Goal: Information Seeking & Learning: Find specific fact

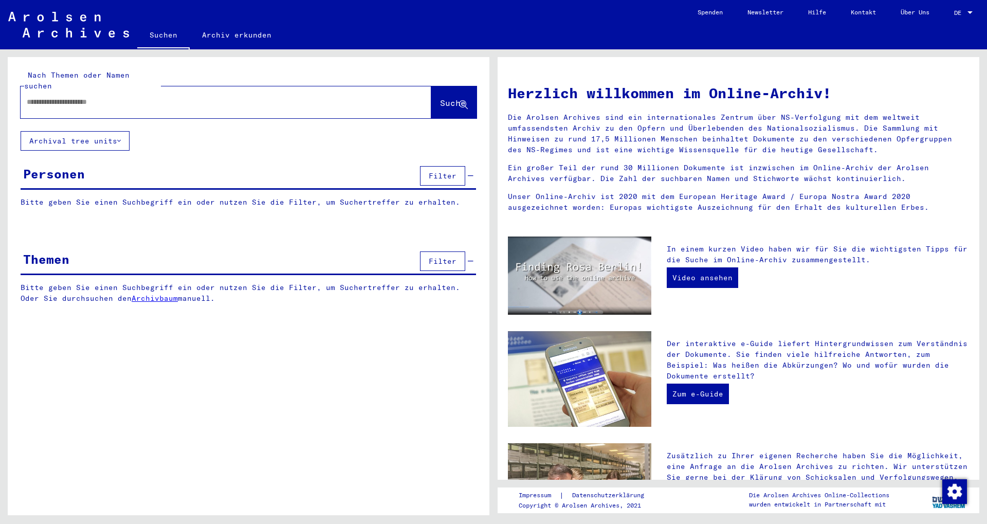
click at [268, 97] on input "text" at bounding box center [214, 102] width 374 height 11
click at [65, 97] on input "text" at bounding box center [214, 102] width 374 height 11
type input "**********"
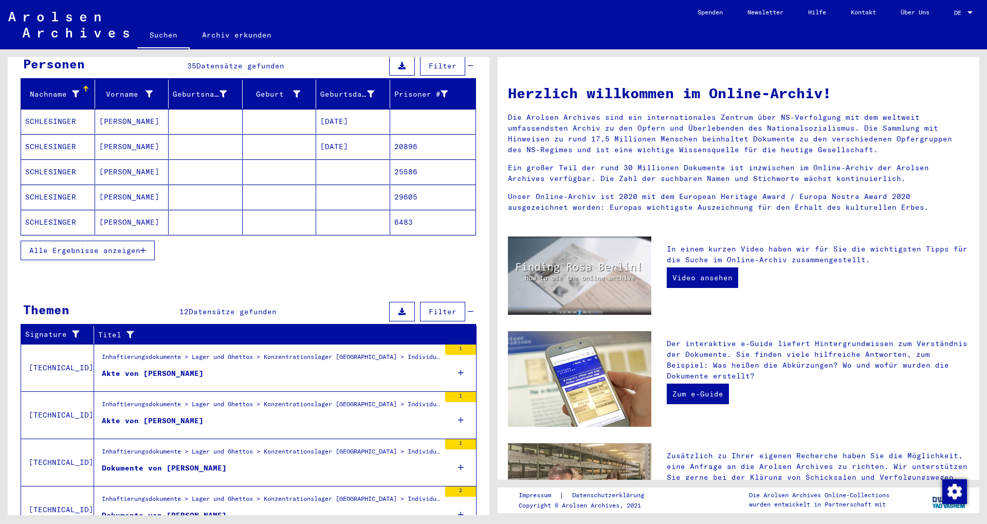
scroll to position [111, 0]
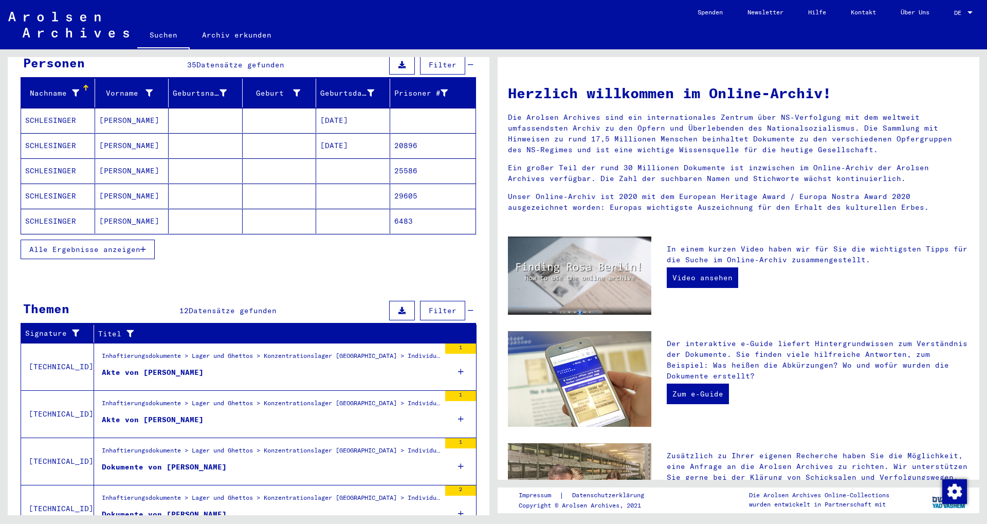
click at [117, 245] on span "Alle Ergebnisse anzeigen" at bounding box center [84, 249] width 111 height 9
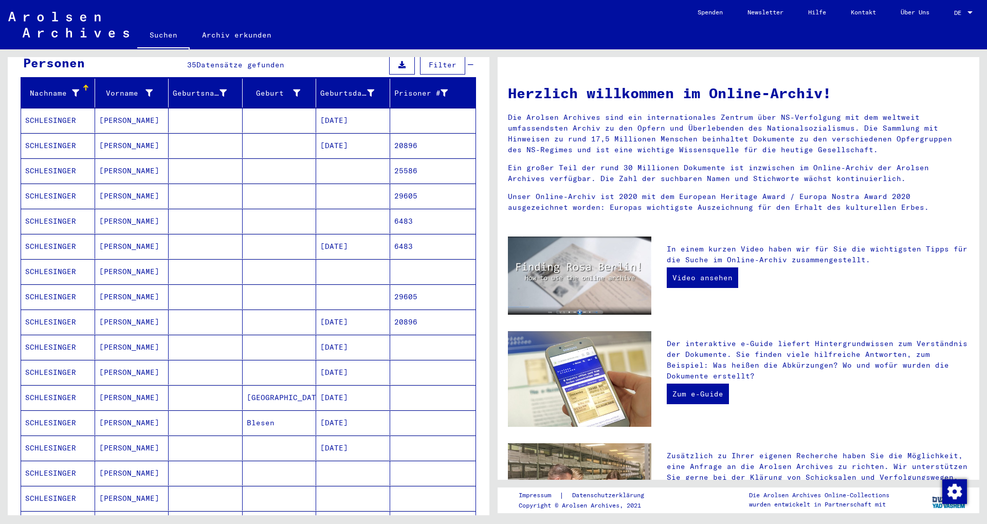
click at [411, 284] on mat-cell "29605" at bounding box center [433, 296] width 86 height 25
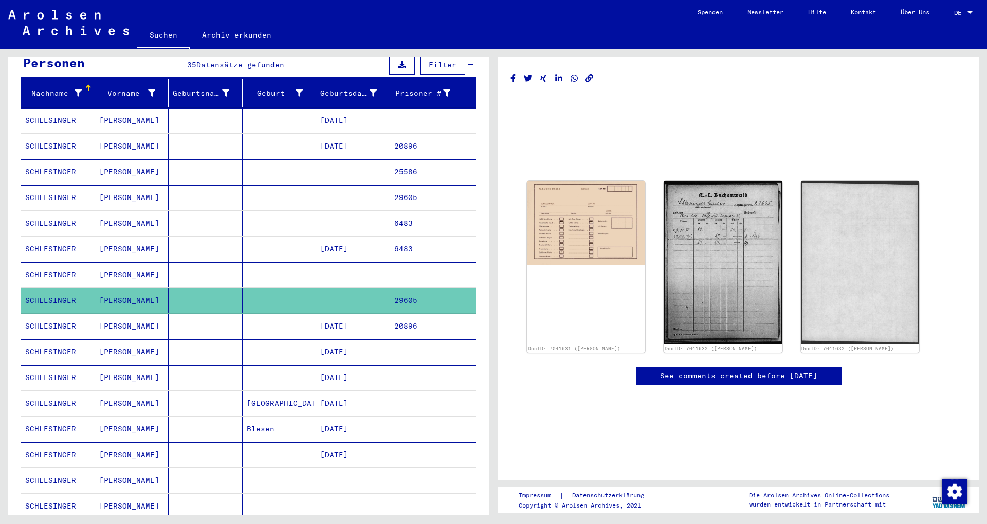
click at [406, 314] on mat-cell "20896" at bounding box center [433, 326] width 86 height 25
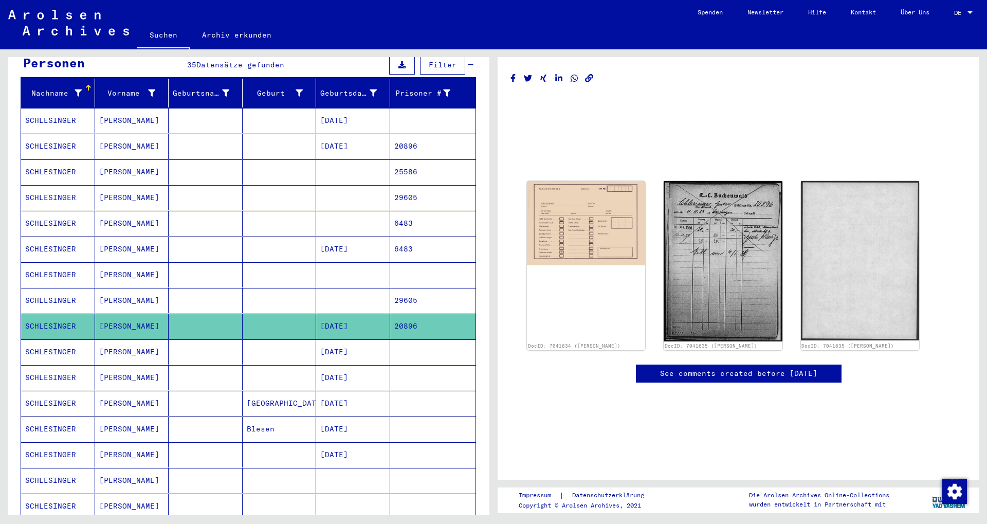
click at [408, 298] on mat-cell "29605" at bounding box center [433, 300] width 86 height 25
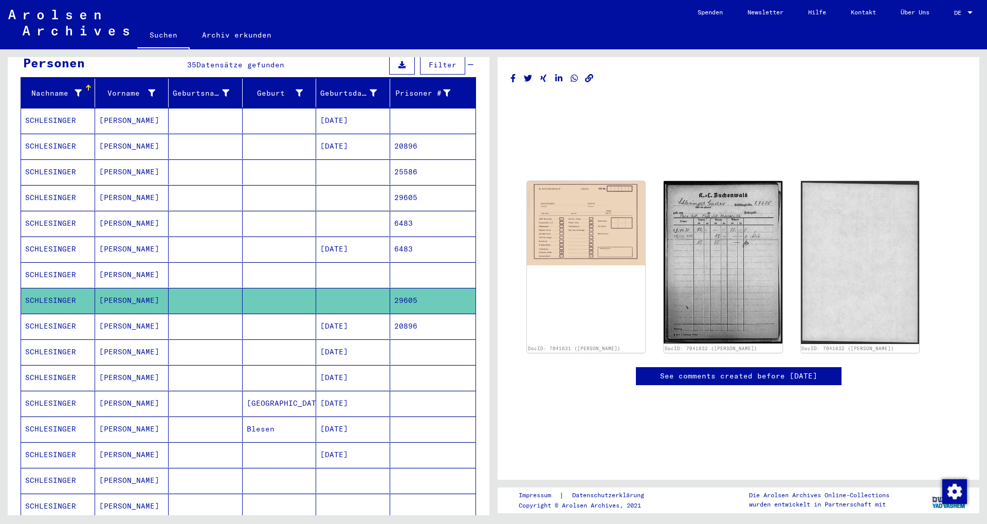
click at [404, 314] on mat-cell "20896" at bounding box center [433, 326] width 86 height 25
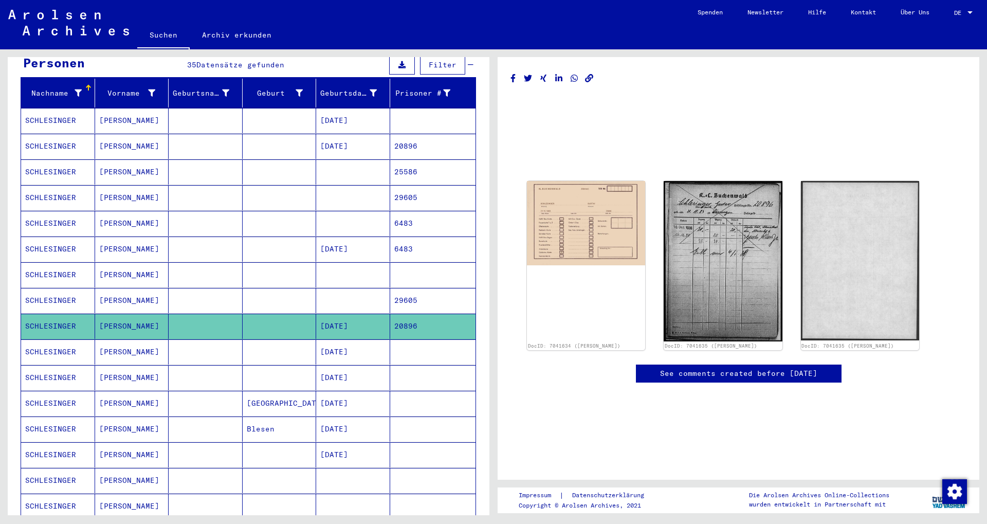
click at [399, 288] on mat-cell "29605" at bounding box center [433, 300] width 86 height 25
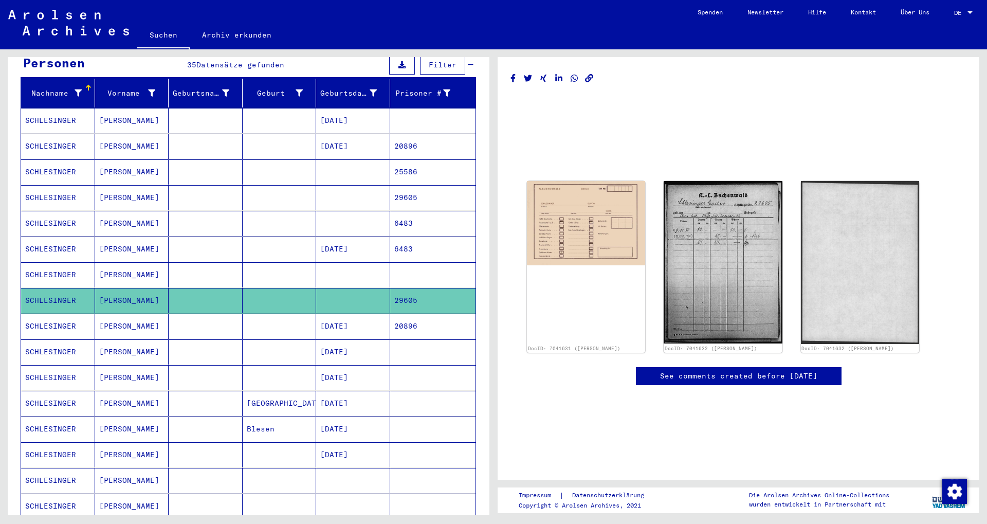
click at [423, 318] on mat-cell "20896" at bounding box center [433, 326] width 86 height 25
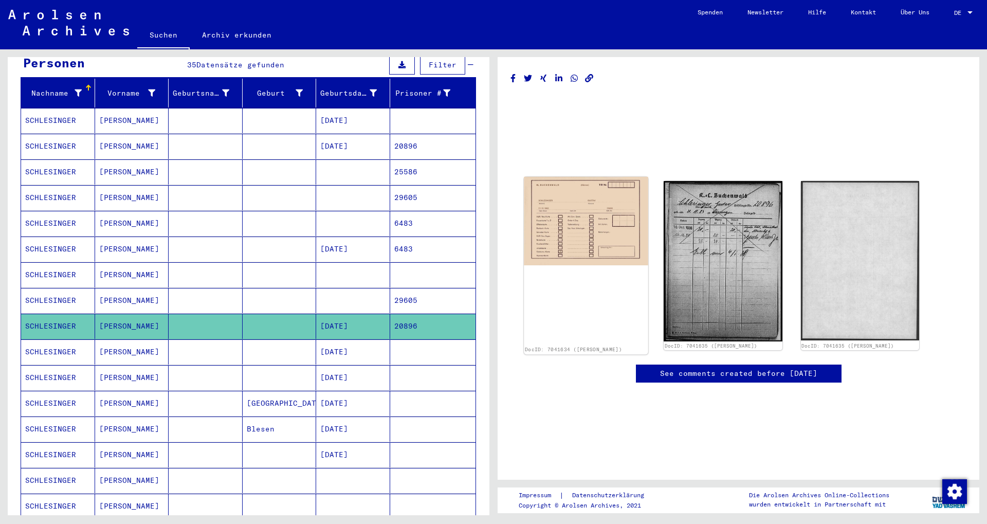
click at [561, 235] on img at bounding box center [586, 221] width 124 height 88
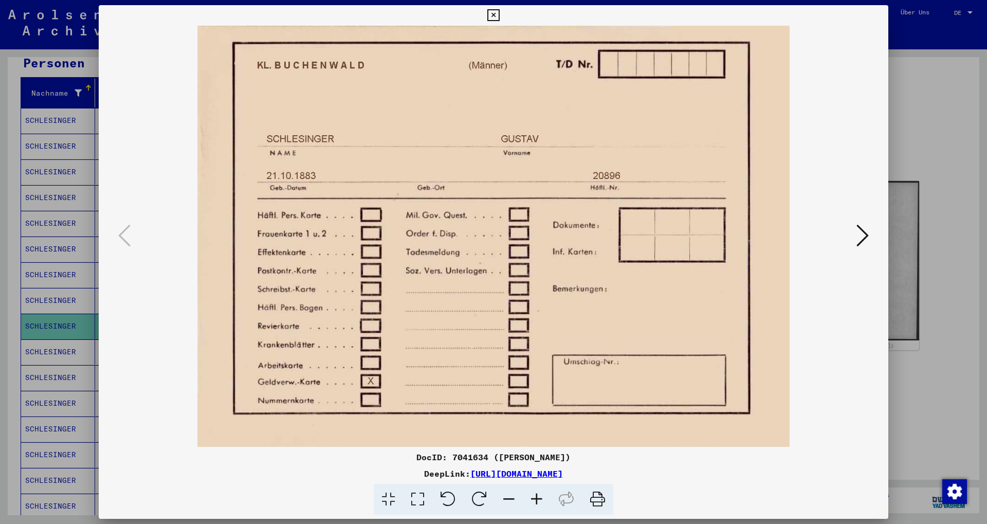
click at [859, 239] on icon at bounding box center [863, 235] width 12 height 25
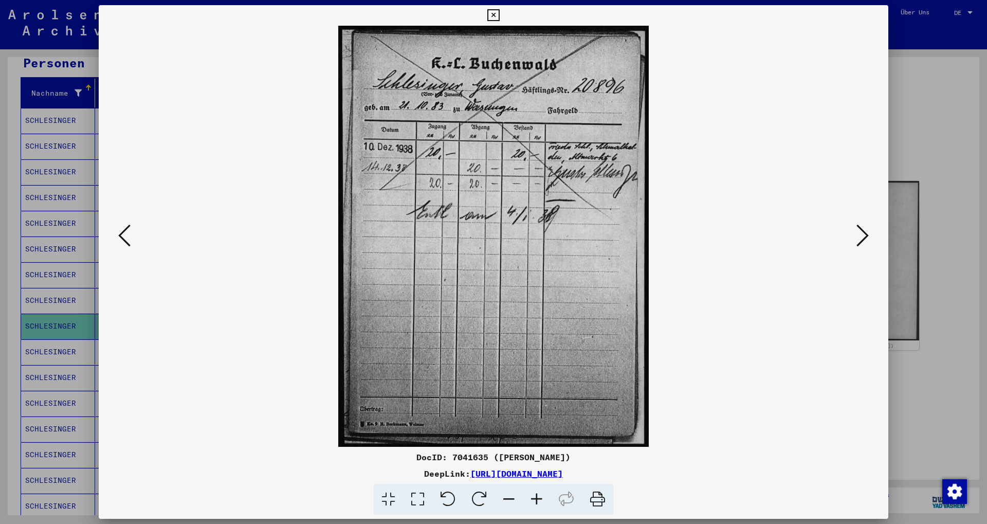
click at [862, 243] on icon at bounding box center [863, 235] width 12 height 25
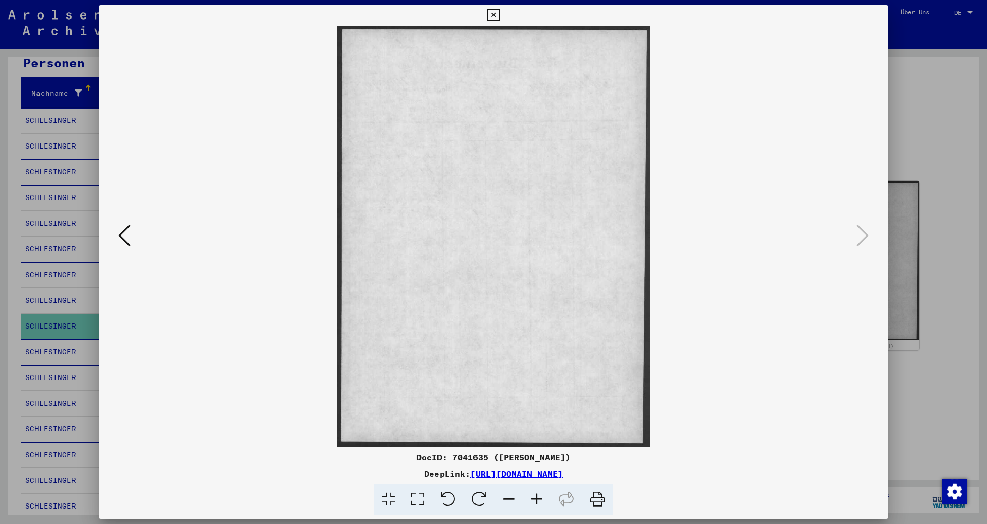
click at [131, 234] on button at bounding box center [124, 236] width 19 height 29
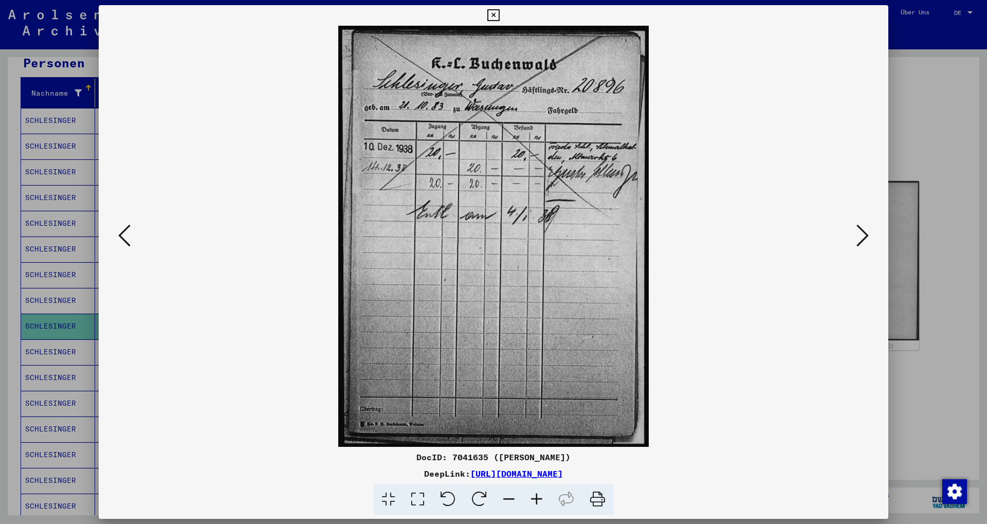
click at [499, 9] on icon at bounding box center [493, 15] width 12 height 12
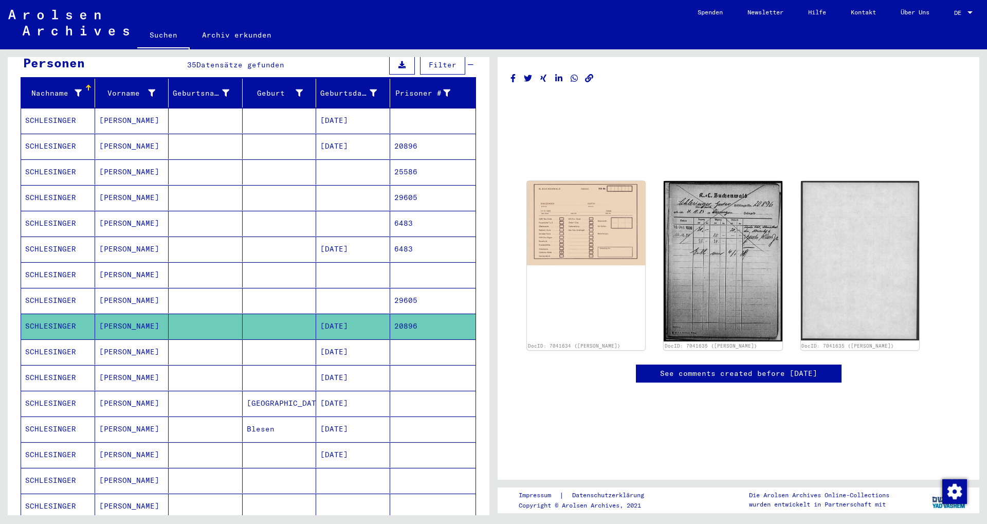
click at [348, 134] on mat-cell "[DATE]" at bounding box center [353, 146] width 74 height 25
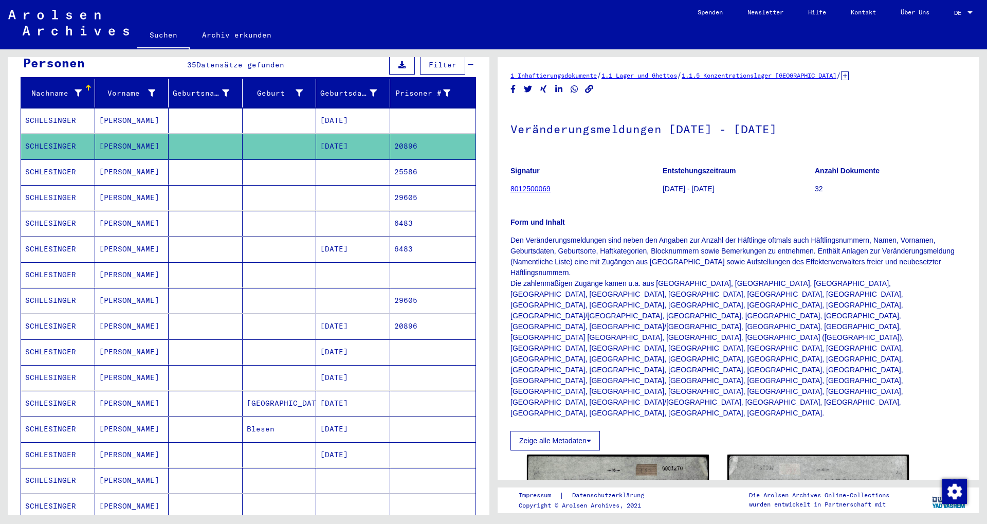
click at [342, 172] on mat-cell at bounding box center [353, 171] width 74 height 25
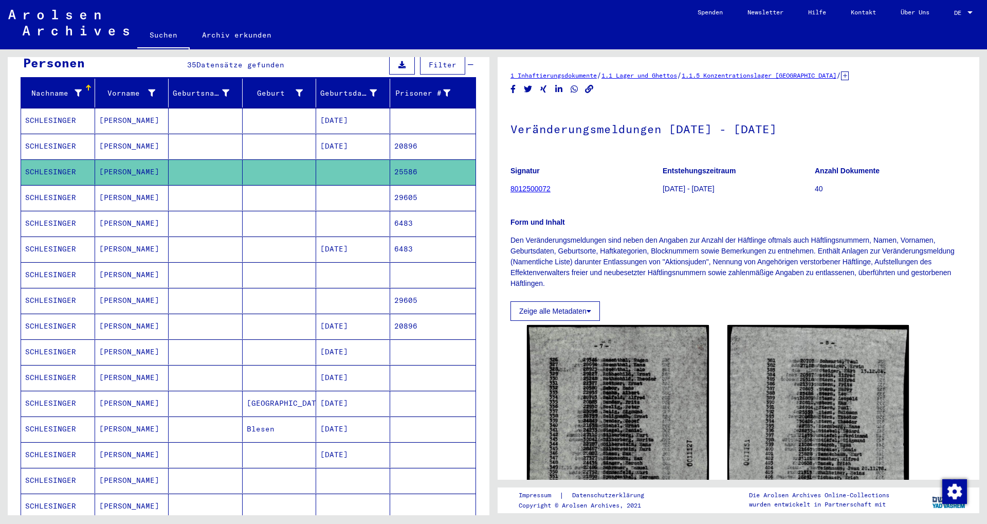
click at [338, 185] on mat-cell at bounding box center [353, 197] width 74 height 25
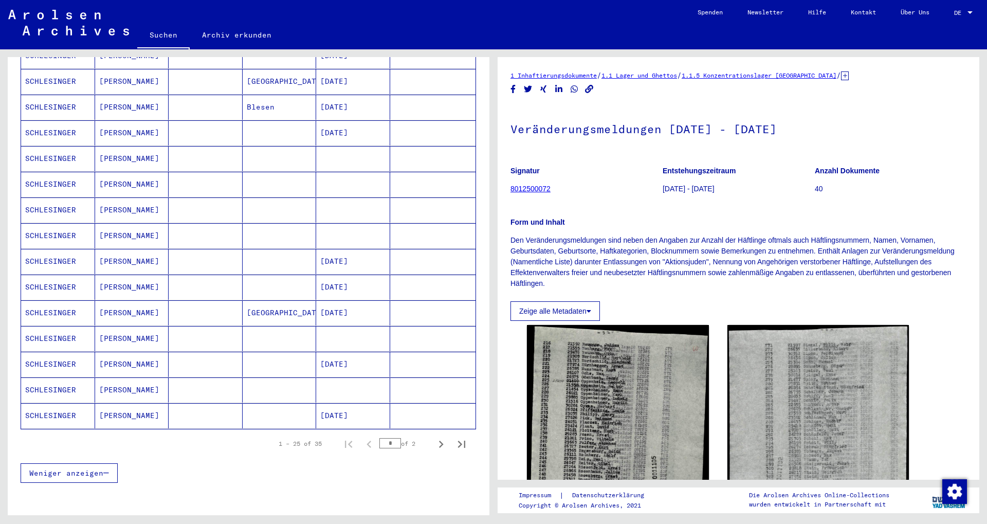
scroll to position [444, 0]
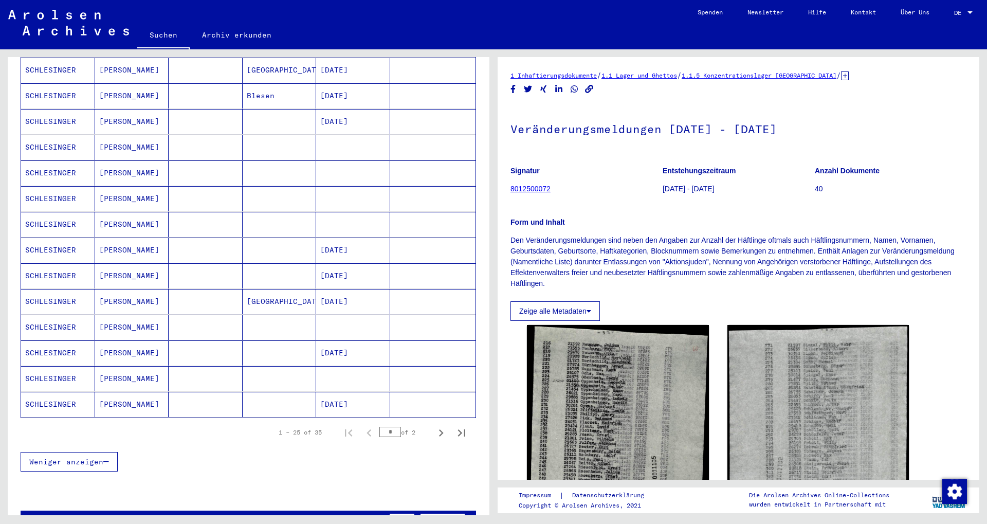
click at [336, 212] on mat-cell at bounding box center [353, 224] width 74 height 25
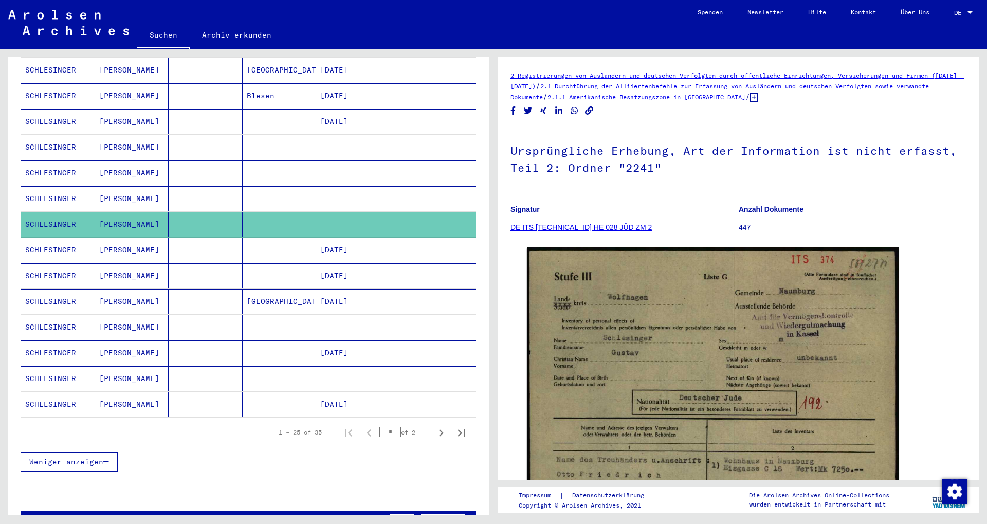
click at [339, 186] on mat-cell at bounding box center [353, 198] width 74 height 25
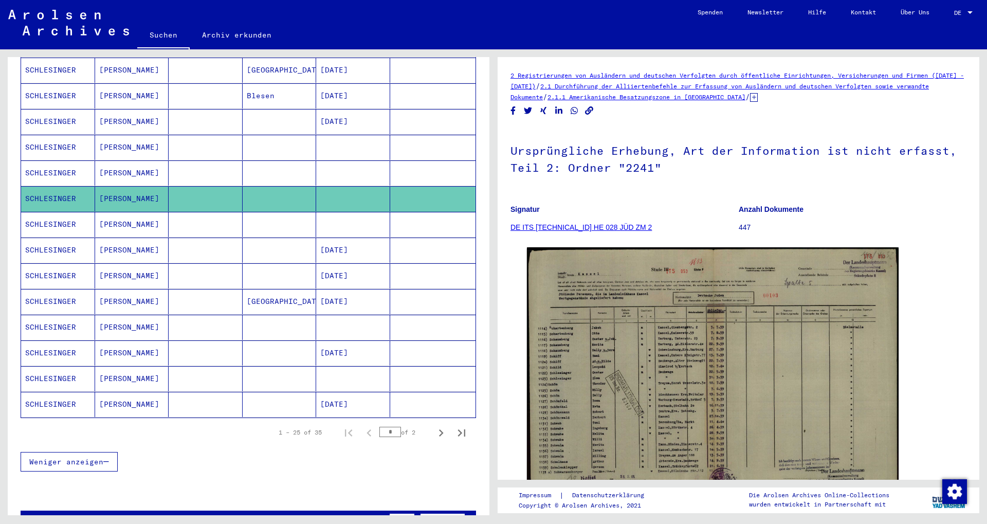
click at [334, 315] on mat-cell at bounding box center [353, 327] width 74 height 25
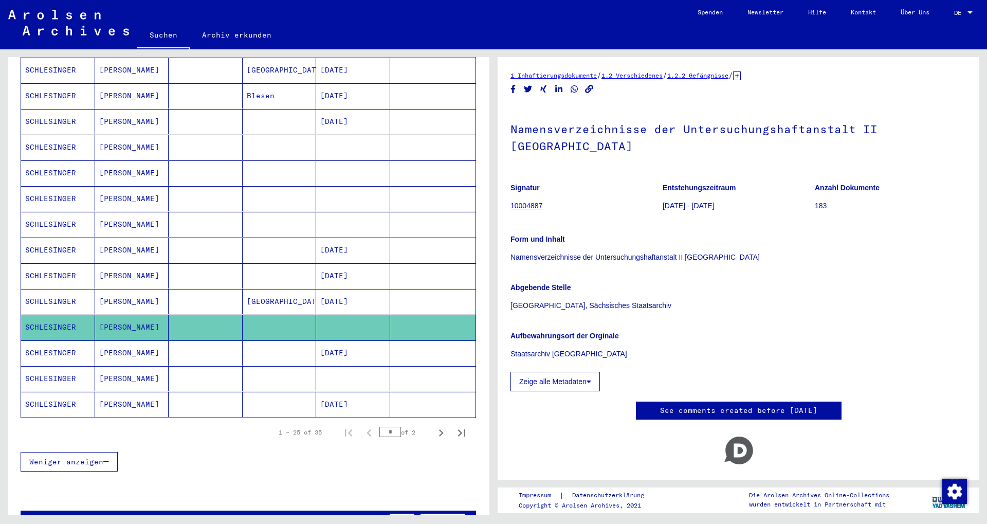
click at [338, 289] on mat-cell "[DATE]" at bounding box center [353, 301] width 74 height 25
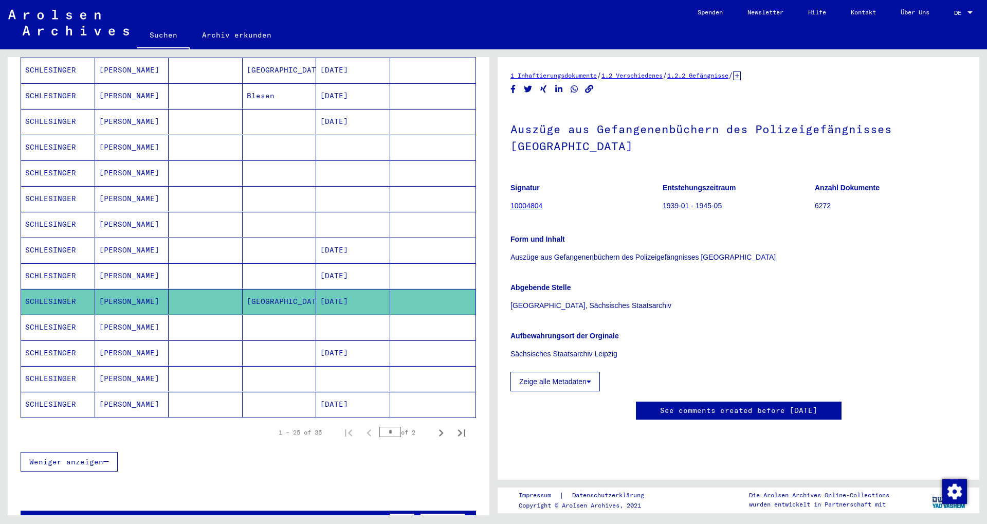
click at [342, 266] on mat-cell "[DATE]" at bounding box center [353, 275] width 74 height 25
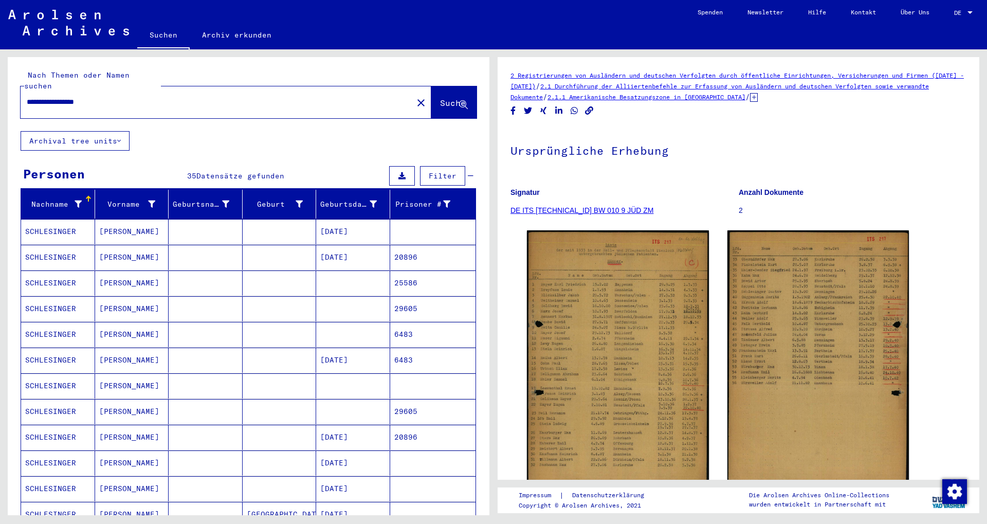
click at [360, 270] on mat-cell at bounding box center [353, 282] width 74 height 25
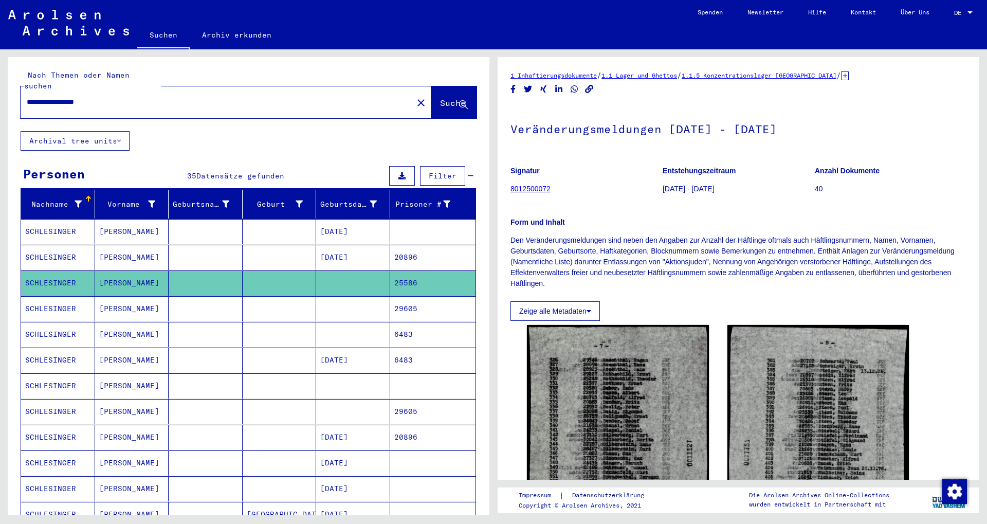
click at [347, 246] on mat-cell "[DATE]" at bounding box center [353, 257] width 74 height 25
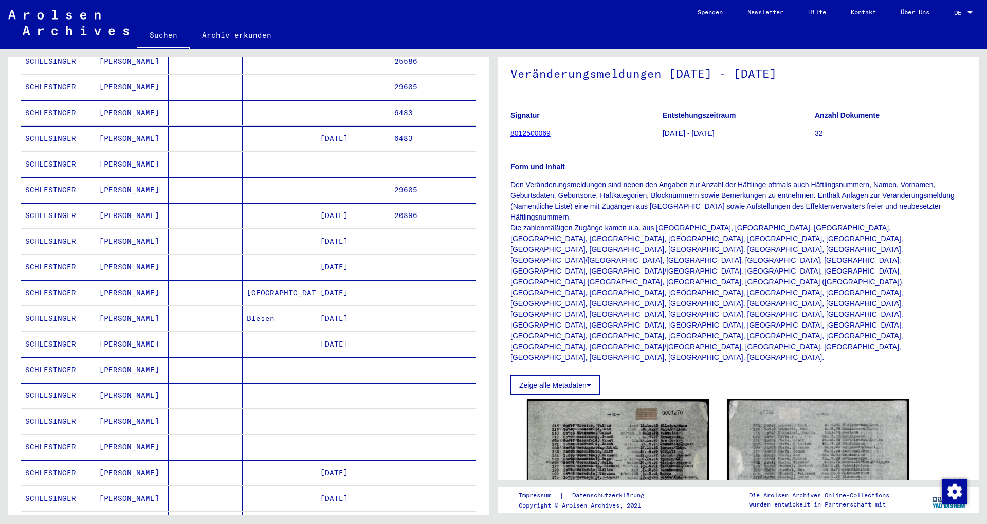
scroll to position [222, 0]
drag, startPoint x: 480, startPoint y: 192, endPoint x: 487, endPoint y: 137, distance: 55.4
click at [485, 137] on div "**********" at bounding box center [249, 290] width 482 height 466
click at [477, 166] on div "Nachname Vorname Geburtsname Geburt‏ Geburtsdatum Prisoner # [PERSON_NAME] [DAT…" at bounding box center [249, 337] width 482 height 739
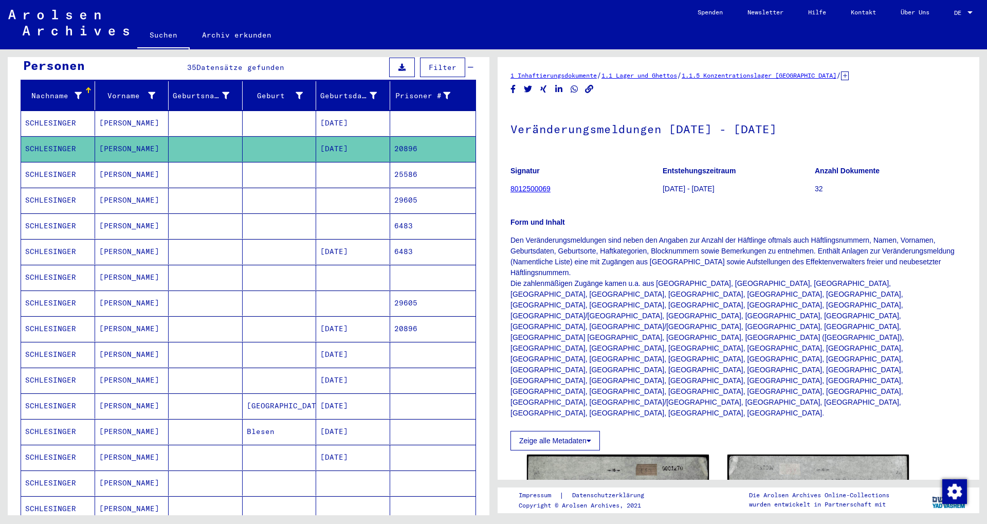
scroll to position [24, 0]
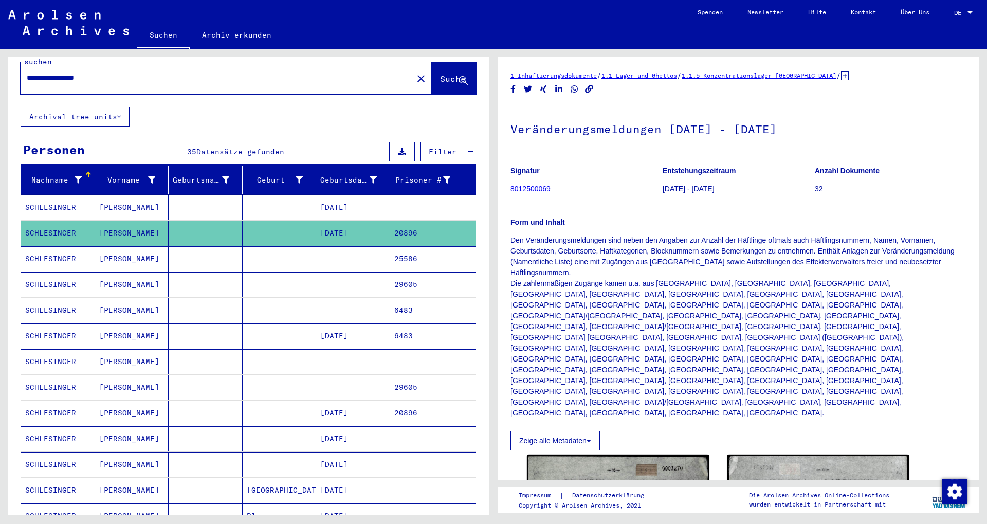
click at [603, 264] on p "Den Veränderungsmeldungen sind neben den Angaben zur Anzahl der Häftlinge oftma…" at bounding box center [739, 327] width 456 height 184
click at [589, 269] on p "Den Veränderungsmeldungen sind neben den Angaben zur Anzahl der Häftlinge oftma…" at bounding box center [739, 327] width 456 height 184
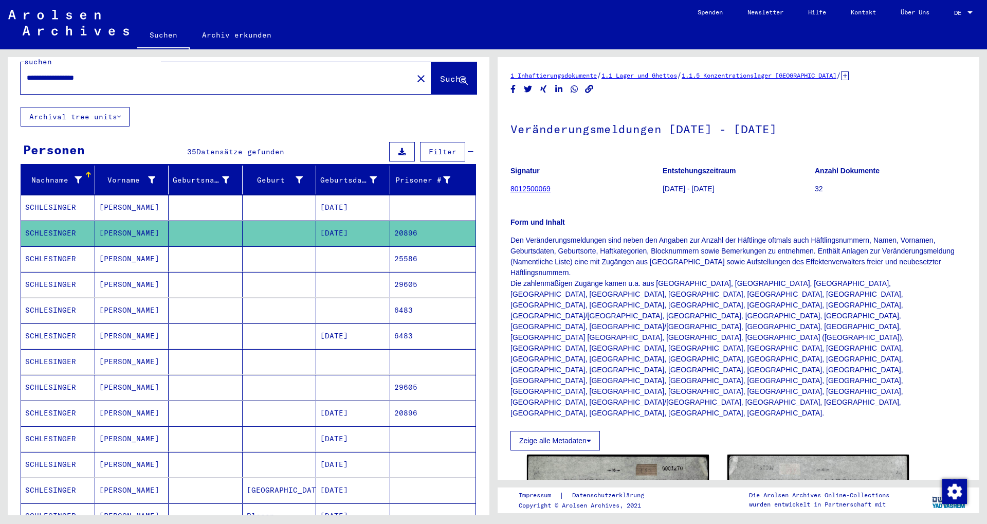
click at [589, 269] on p "Den Veränderungsmeldungen sind neben den Angaben zur Anzahl der Häftlinge oftma…" at bounding box center [739, 327] width 456 height 184
click at [602, 262] on p "Den Veränderungsmeldungen sind neben den Angaben zur Anzahl der Häftlinge oftma…" at bounding box center [739, 327] width 456 height 184
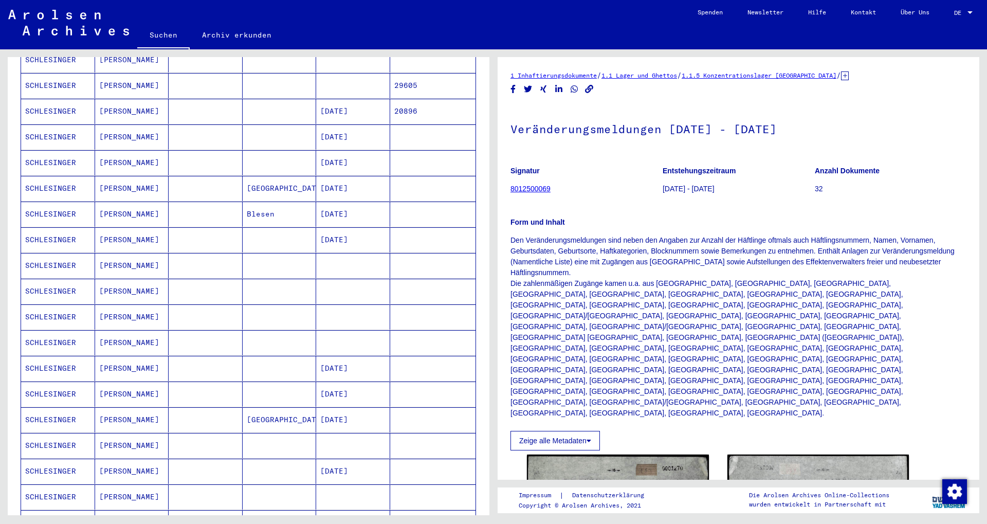
scroll to position [327, 0]
click at [366, 205] on mat-cell "[DATE]" at bounding box center [353, 212] width 74 height 25
